Goal: Information Seeking & Learning: Learn about a topic

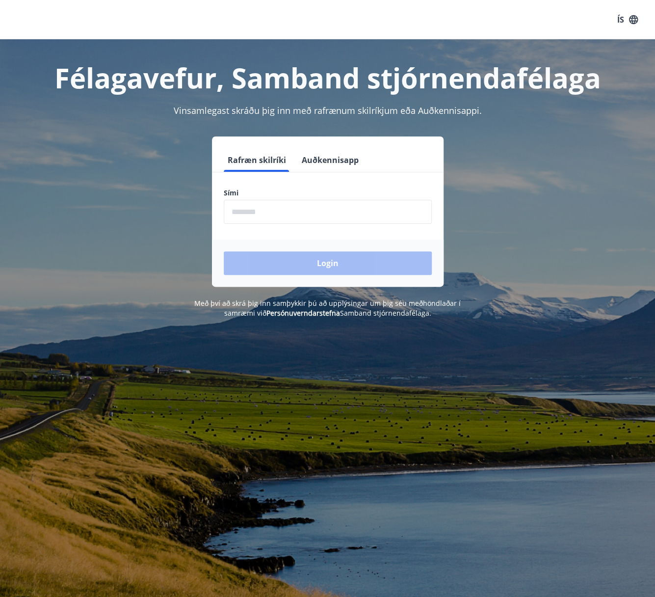
click at [314, 214] on input "phone" at bounding box center [328, 212] width 208 height 24
type input "********"
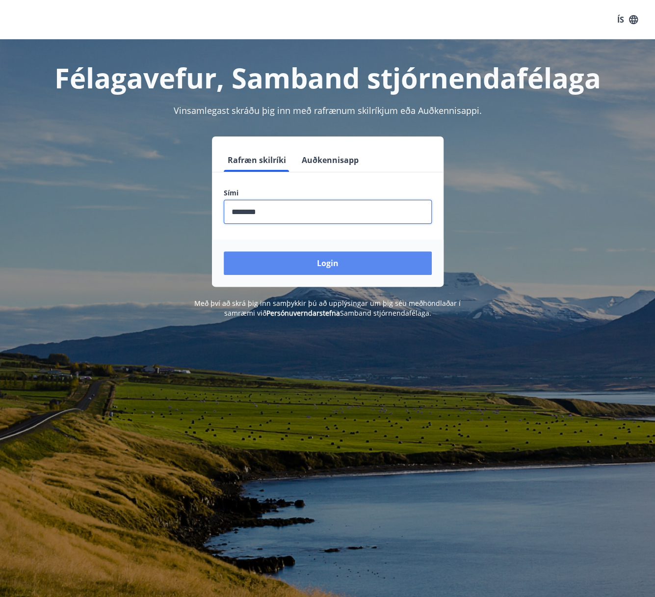
click at [334, 266] on button "Login" at bounding box center [328, 263] width 208 height 24
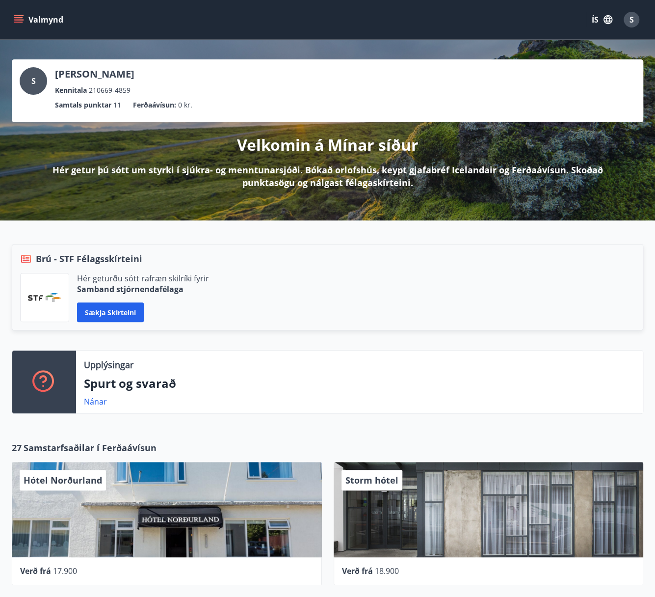
click at [17, 19] on icon "menu" at bounding box center [19, 20] width 10 height 10
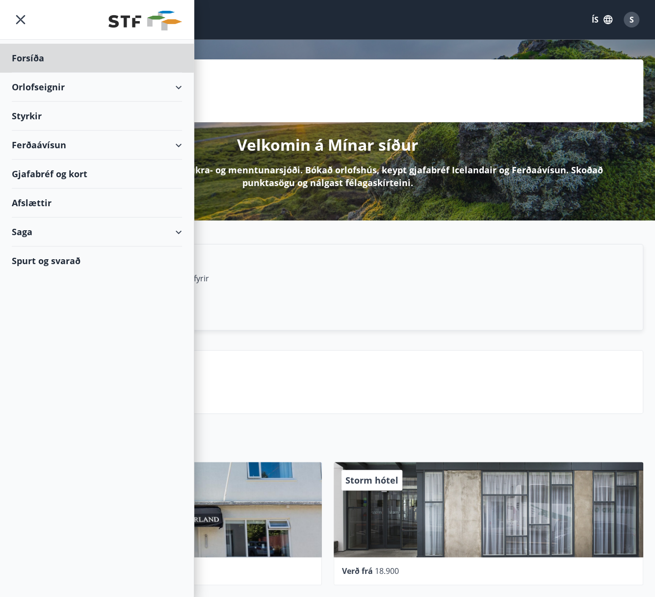
click at [29, 116] on div "Styrkir" at bounding box center [97, 116] width 170 height 29
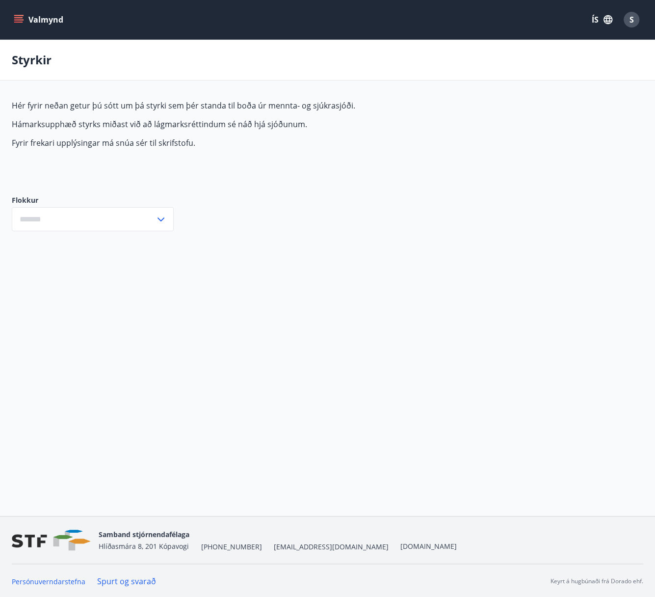
type input "***"
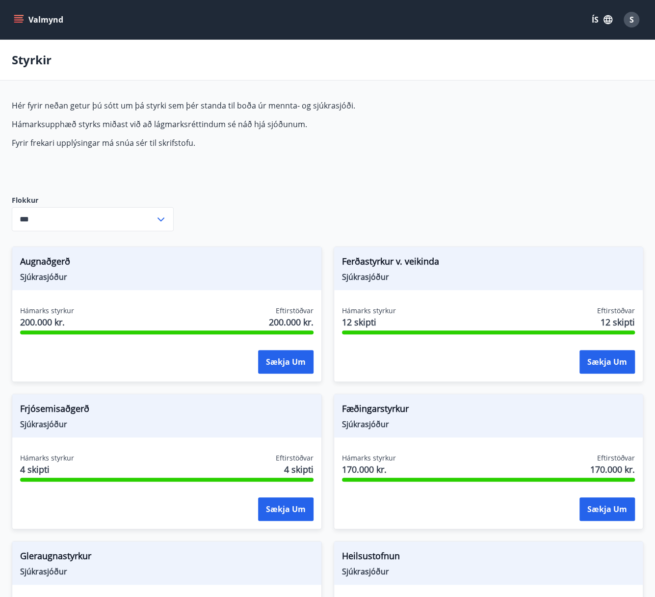
click at [157, 217] on icon at bounding box center [161, 219] width 12 height 12
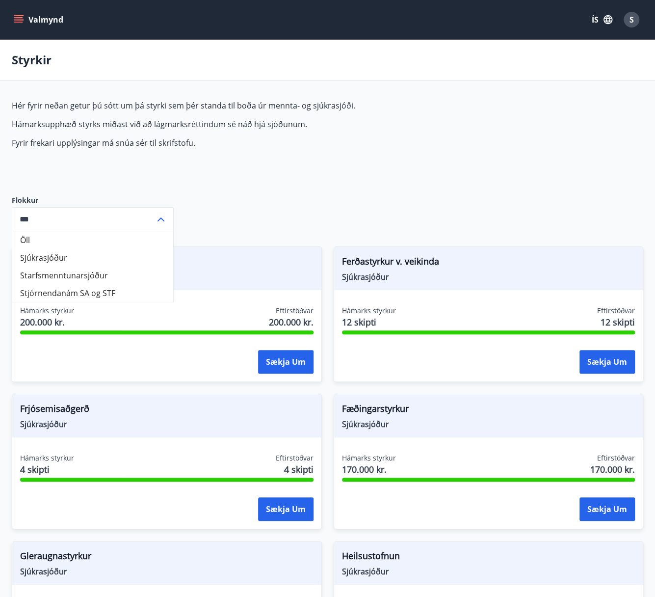
drag, startPoint x: 25, startPoint y: 238, endPoint x: 56, endPoint y: 242, distance: 31.2
click at [27, 238] on li "Öll" at bounding box center [92, 240] width 161 height 18
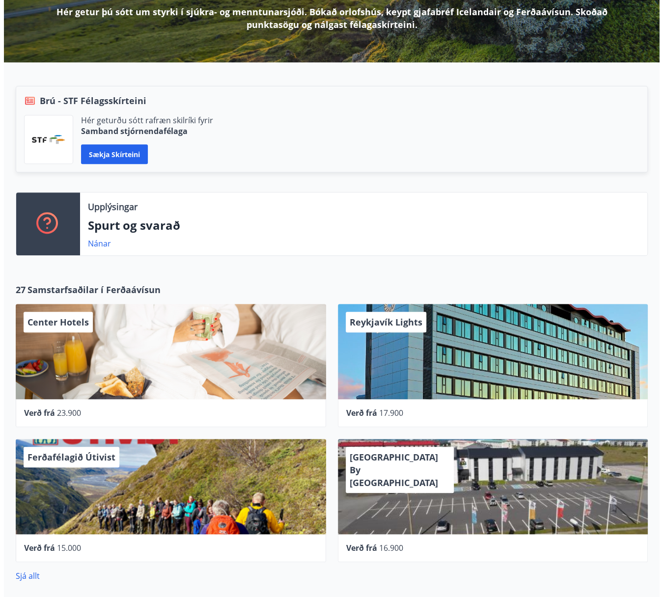
scroll to position [196, 0]
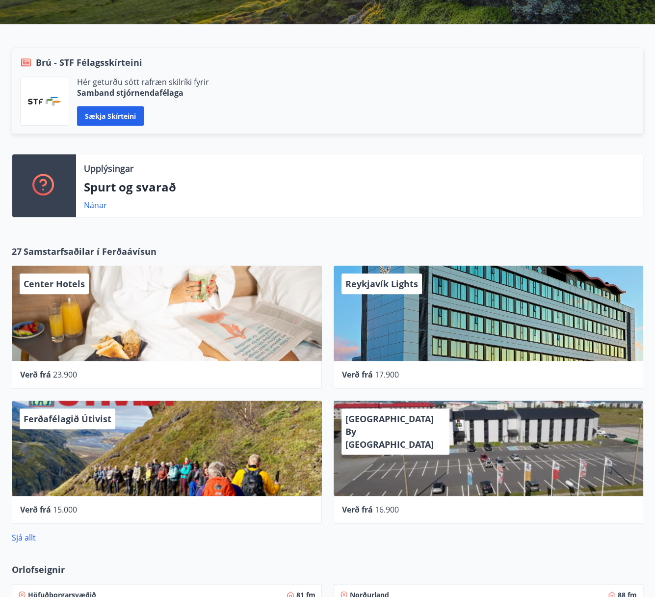
click at [464, 432] on div "Konvin Hotel By Keflavik Airport" at bounding box center [489, 447] width 310 height 95
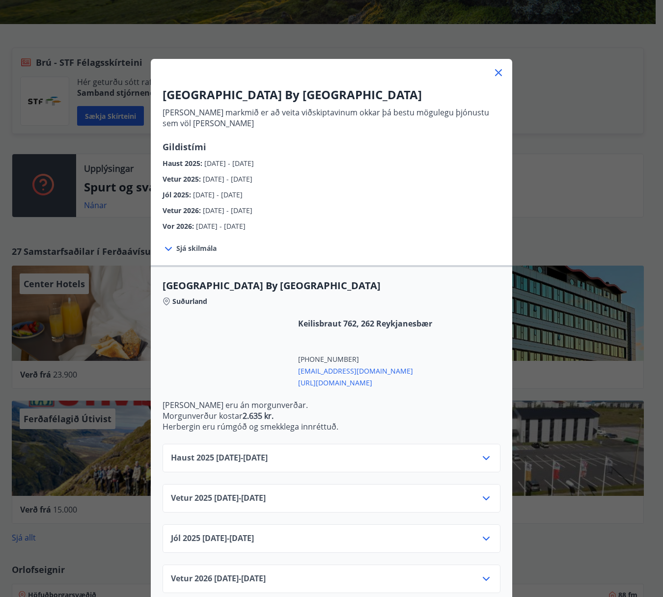
scroll to position [54, 0]
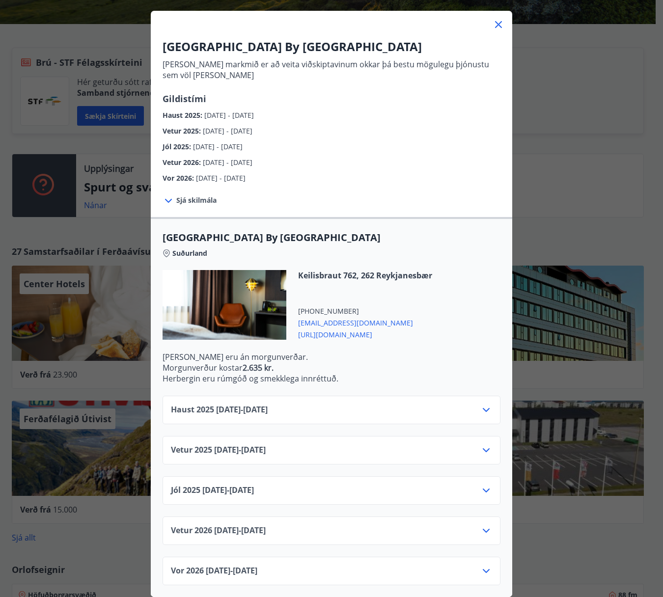
click at [483, 526] on icon at bounding box center [486, 531] width 12 height 12
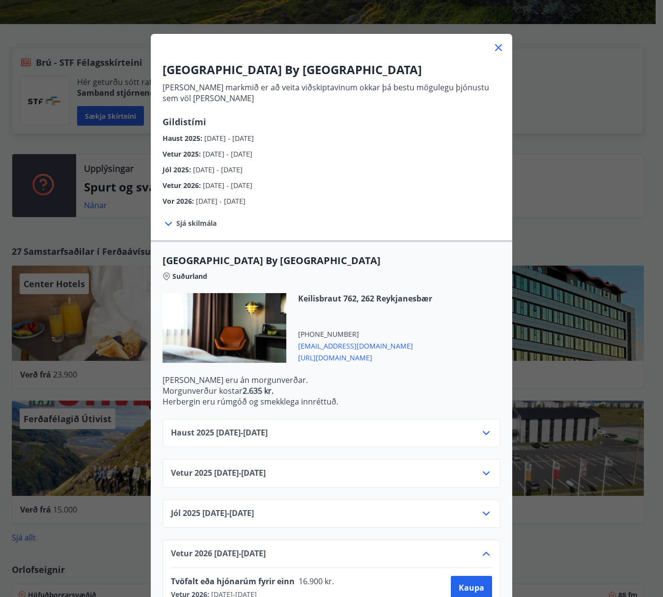
scroll to position [0, 0]
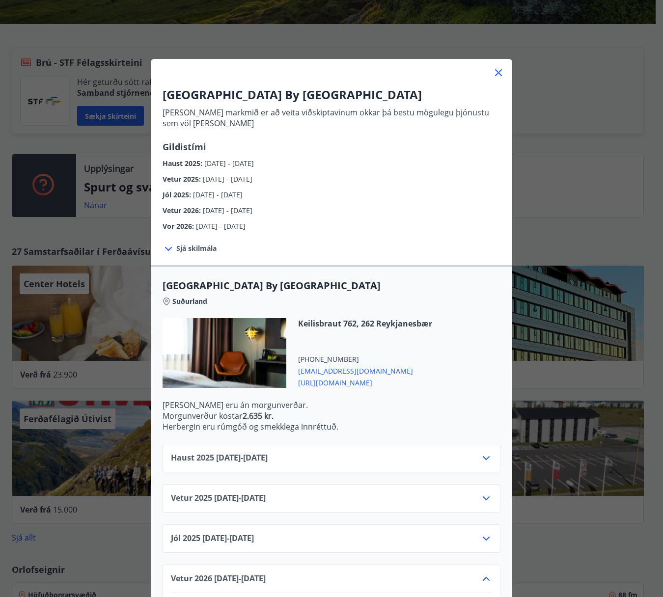
click at [492, 72] on icon at bounding box center [498, 73] width 12 height 12
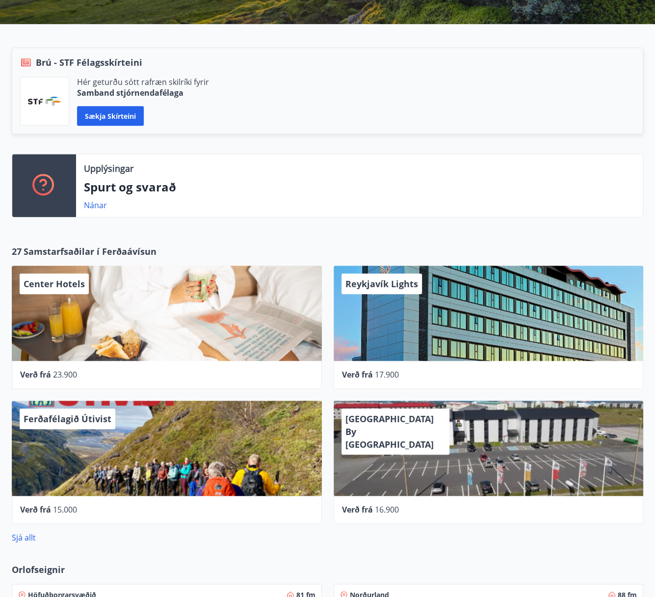
click at [469, 452] on div "Konvin Hotel By Keflavik Airport" at bounding box center [489, 447] width 310 height 95
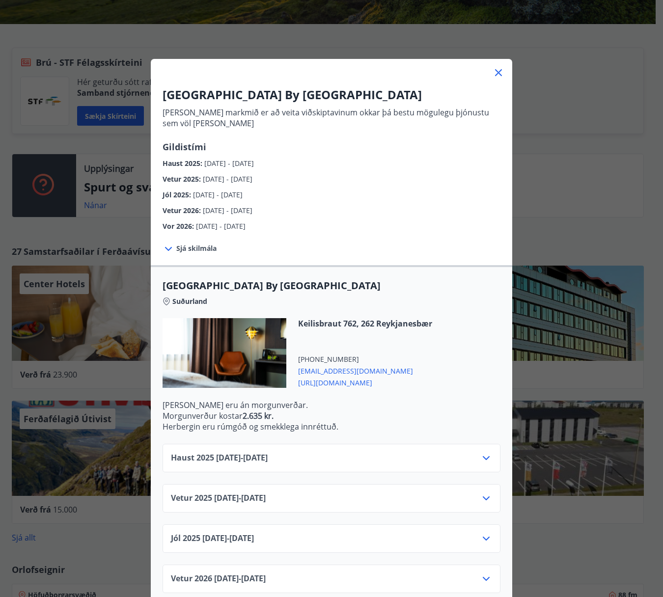
click at [336, 383] on span "https://konvin.is/" at bounding box center [365, 382] width 134 height 12
